Goal: Transaction & Acquisition: Obtain resource

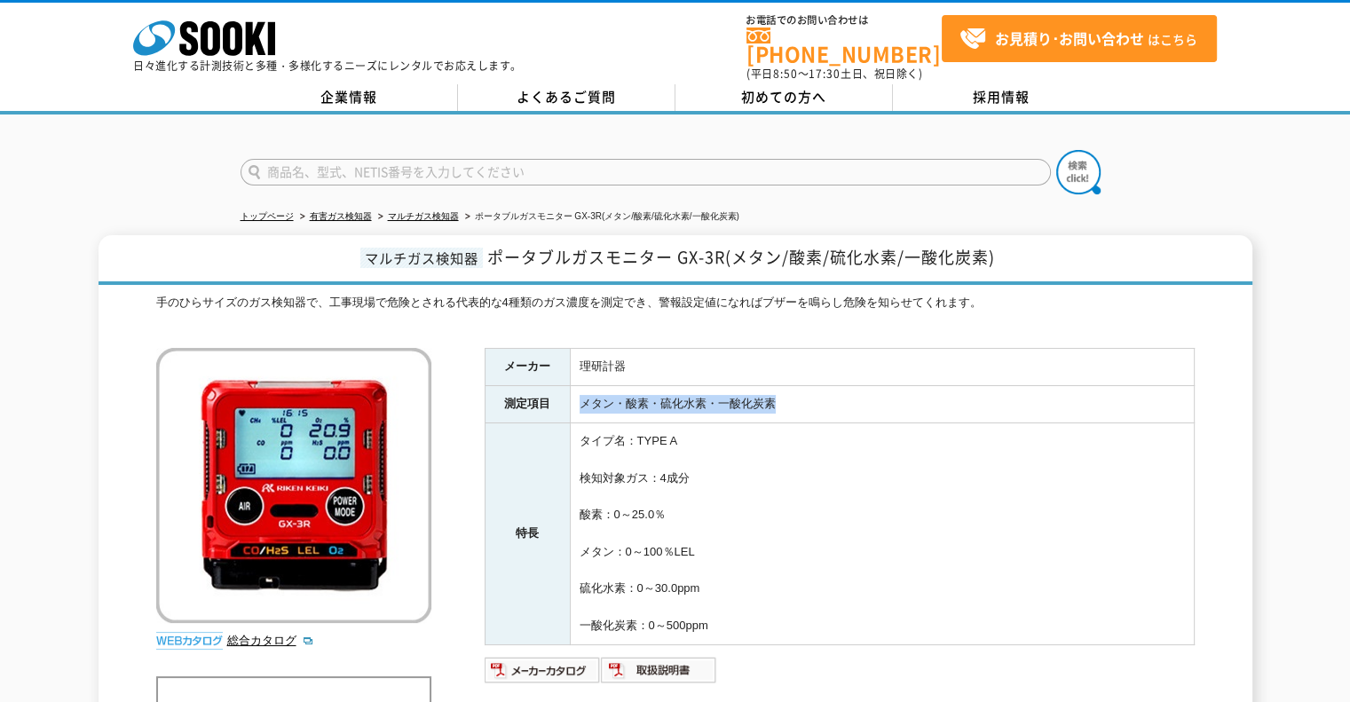
click at [563, 393] on tr "測定項目 メタン・酸素・硫化水素・一酸化炭素" at bounding box center [839, 404] width 709 height 37
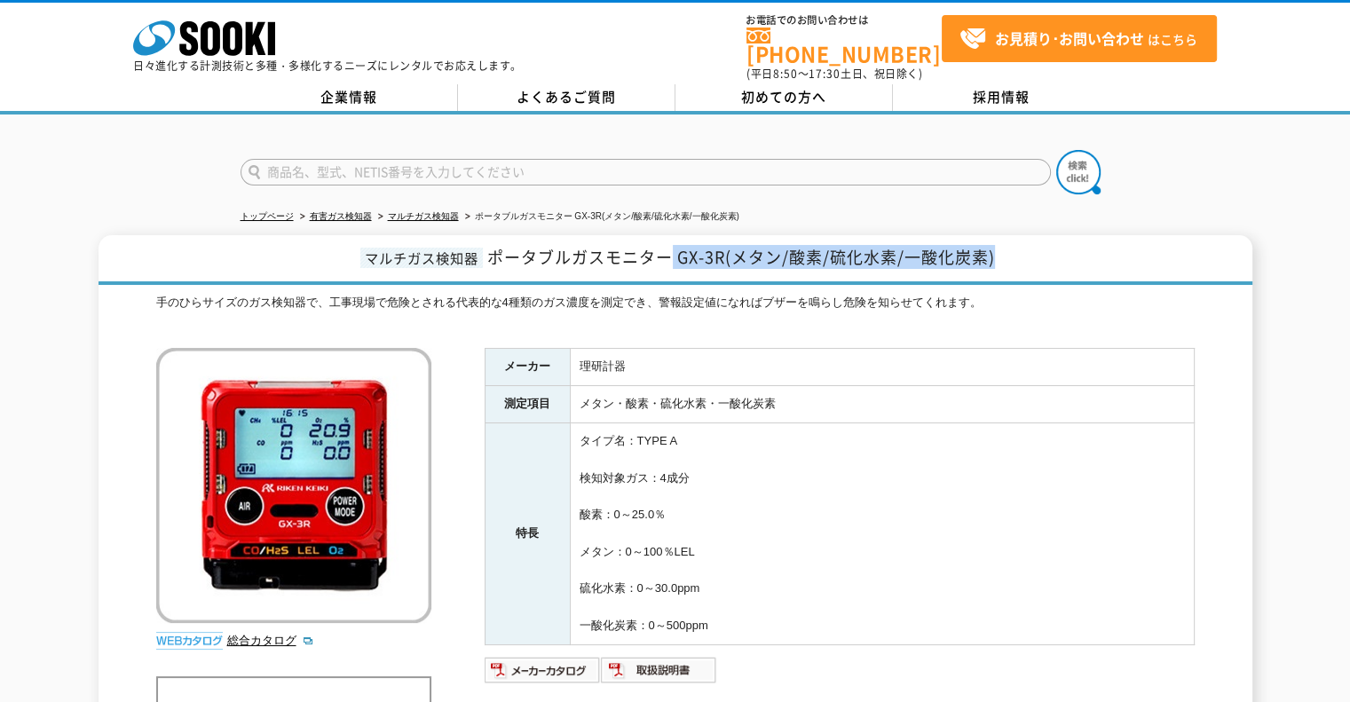
drag, startPoint x: 668, startPoint y: 241, endPoint x: 998, endPoint y: 241, distance: 329.3
click at [998, 241] on h1 "マルチガス検知器 ポータブルガスモニター GX-3R(メタン/酸素/硫化水素/一酸化炭素)" at bounding box center [676, 260] width 1154 height 50
copy span "GX-3R(メタン/酸素/硫化水素/一酸化炭素)"
drag, startPoint x: 1017, startPoint y: 241, endPoint x: 493, endPoint y: 236, distance: 523.7
click at [493, 236] on h1 "マルチガス検知器 ポータブルガスモニター GX-3R(メタン/酸素/硫化水素/一酸化炭素)" at bounding box center [676, 260] width 1154 height 50
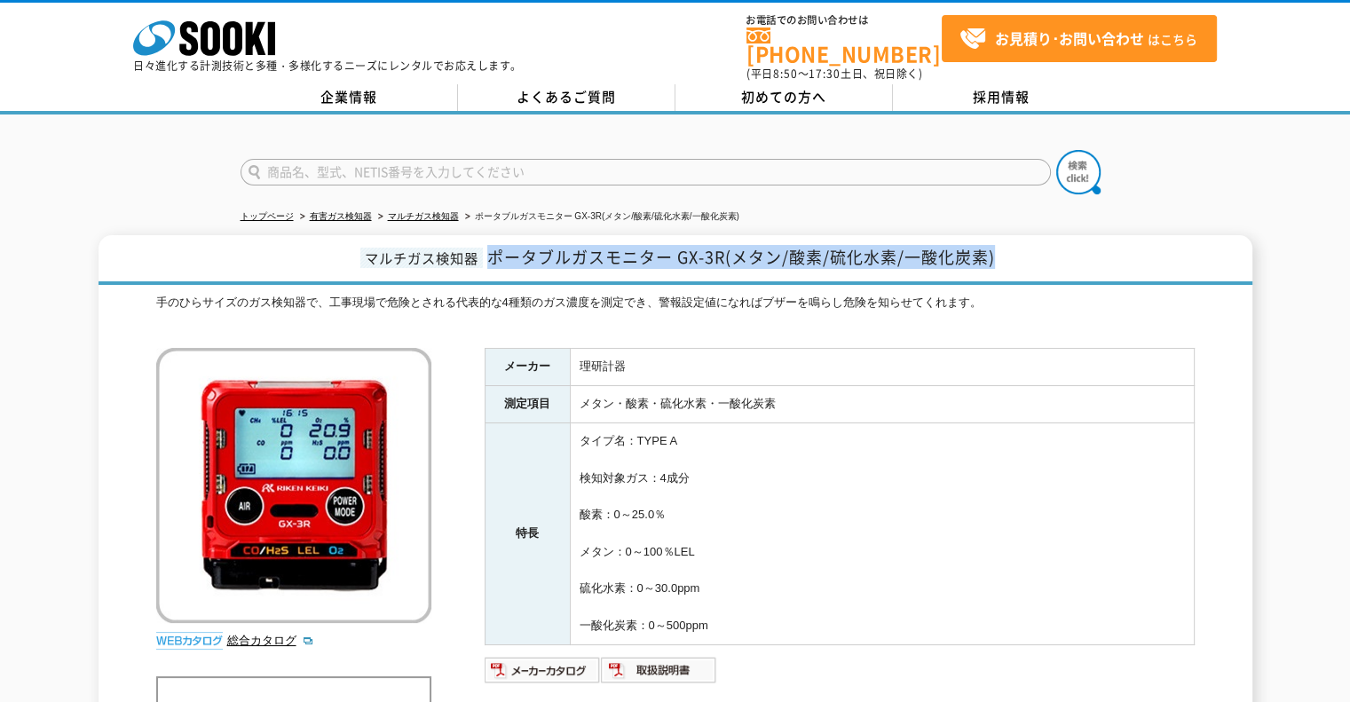
copy span "ポータブルガスモニター GX-3R(メタン/酸素/硫化水素/一酸化炭素)"
click at [576, 656] on img at bounding box center [543, 670] width 116 height 28
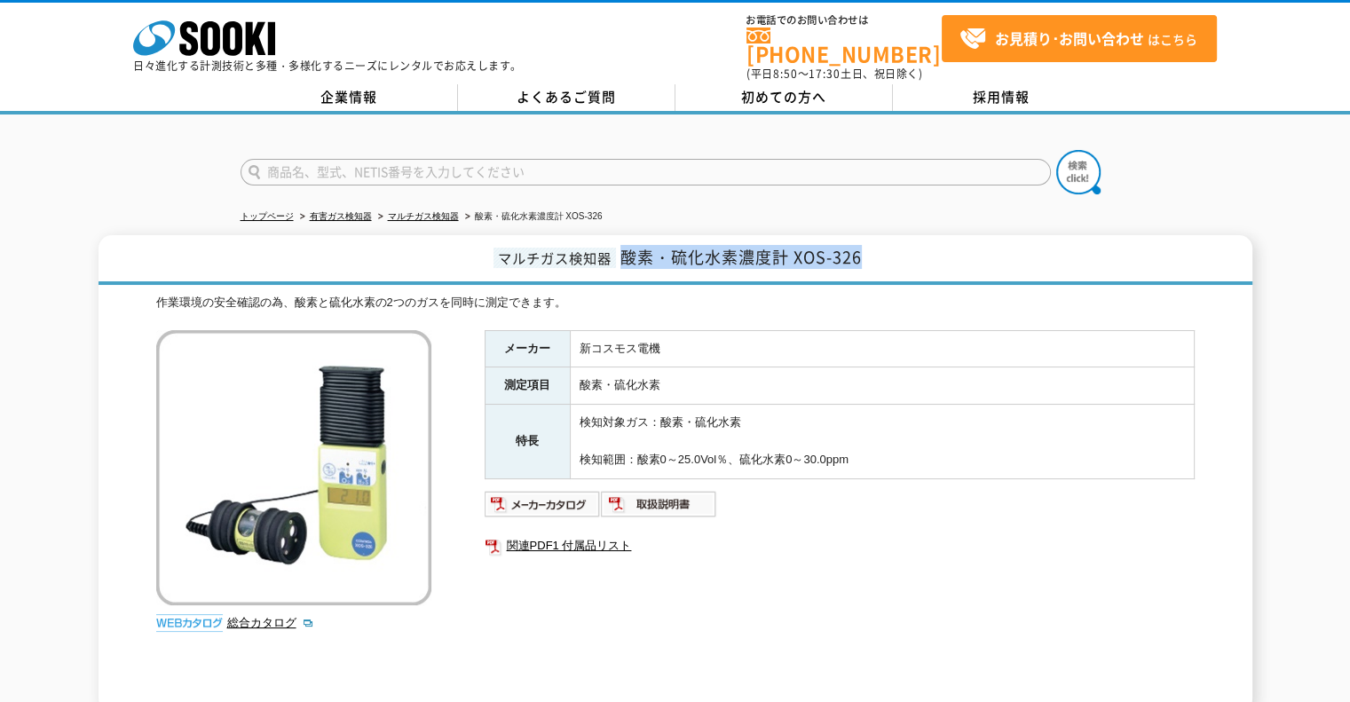
drag, startPoint x: 927, startPoint y: 252, endPoint x: 625, endPoint y: 244, distance: 301.9
click at [625, 244] on h1 "マルチガス検知器 酸素・硫化水素濃度計 XOS-326" at bounding box center [676, 260] width 1154 height 50
copy span "酸素・硫化水素濃度計 XOS-326"
click at [567, 494] on img at bounding box center [543, 504] width 116 height 28
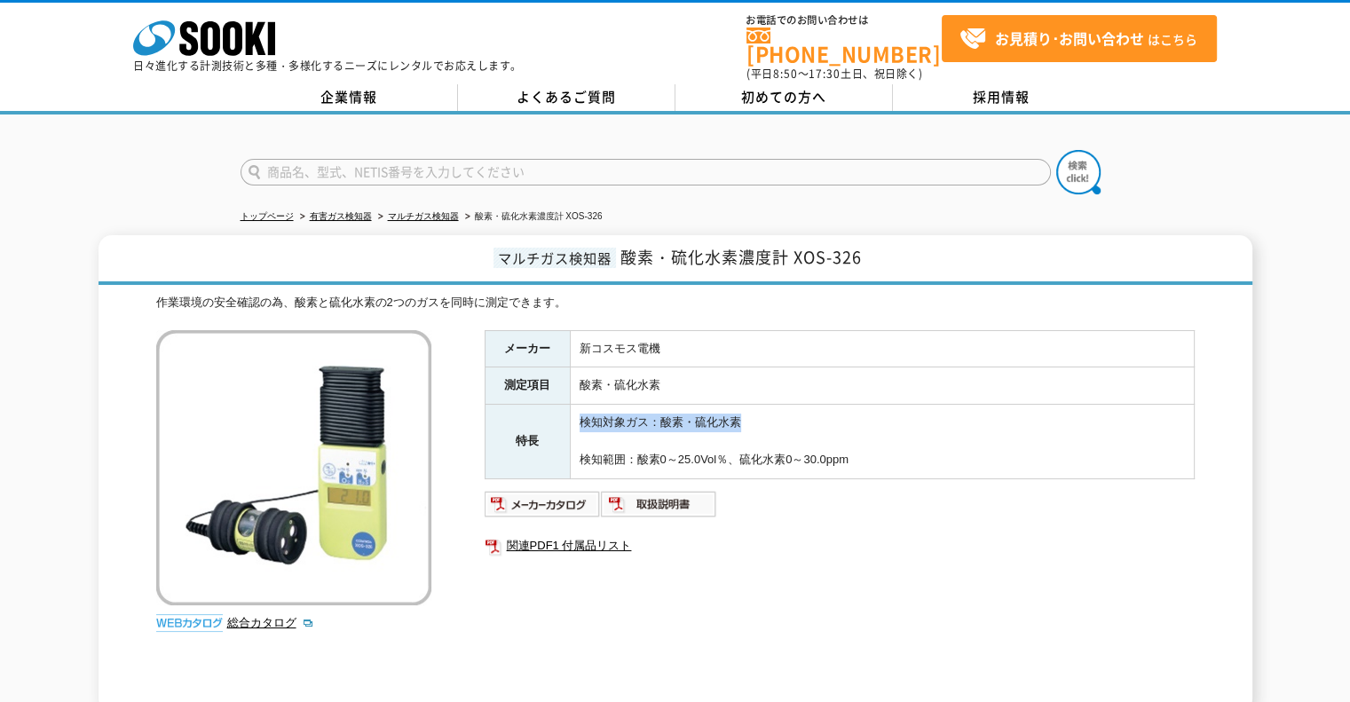
drag, startPoint x: 775, startPoint y: 410, endPoint x: 578, endPoint y: 407, distance: 197.1
click at [578, 407] on td "検知対象ガス：酸素・硫化水素 検知範囲：酸素0～25.0Vol％、硫化水素0～30.0ppm" at bounding box center [882, 442] width 624 height 74
copy td "検知対象ガス：酸素・硫化水素"
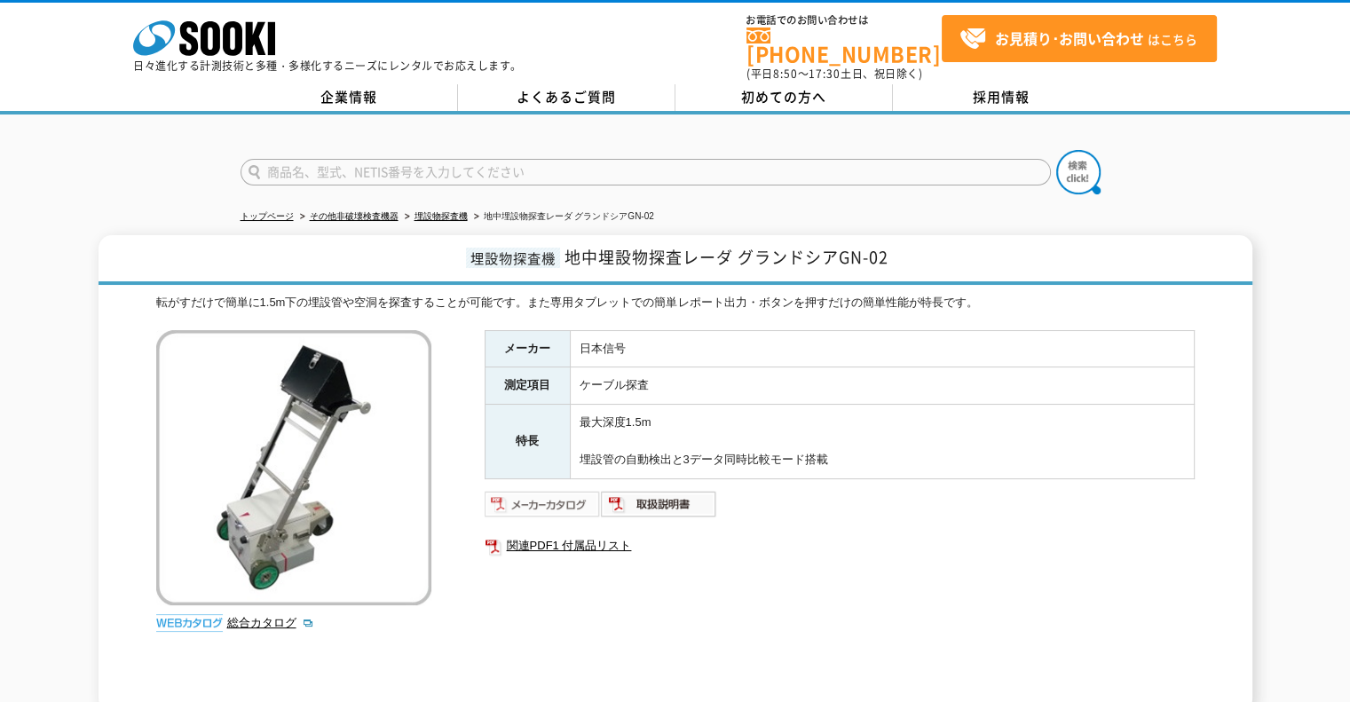
click at [568, 490] on img at bounding box center [543, 504] width 116 height 28
